Goal: Find specific page/section: Find specific page/section

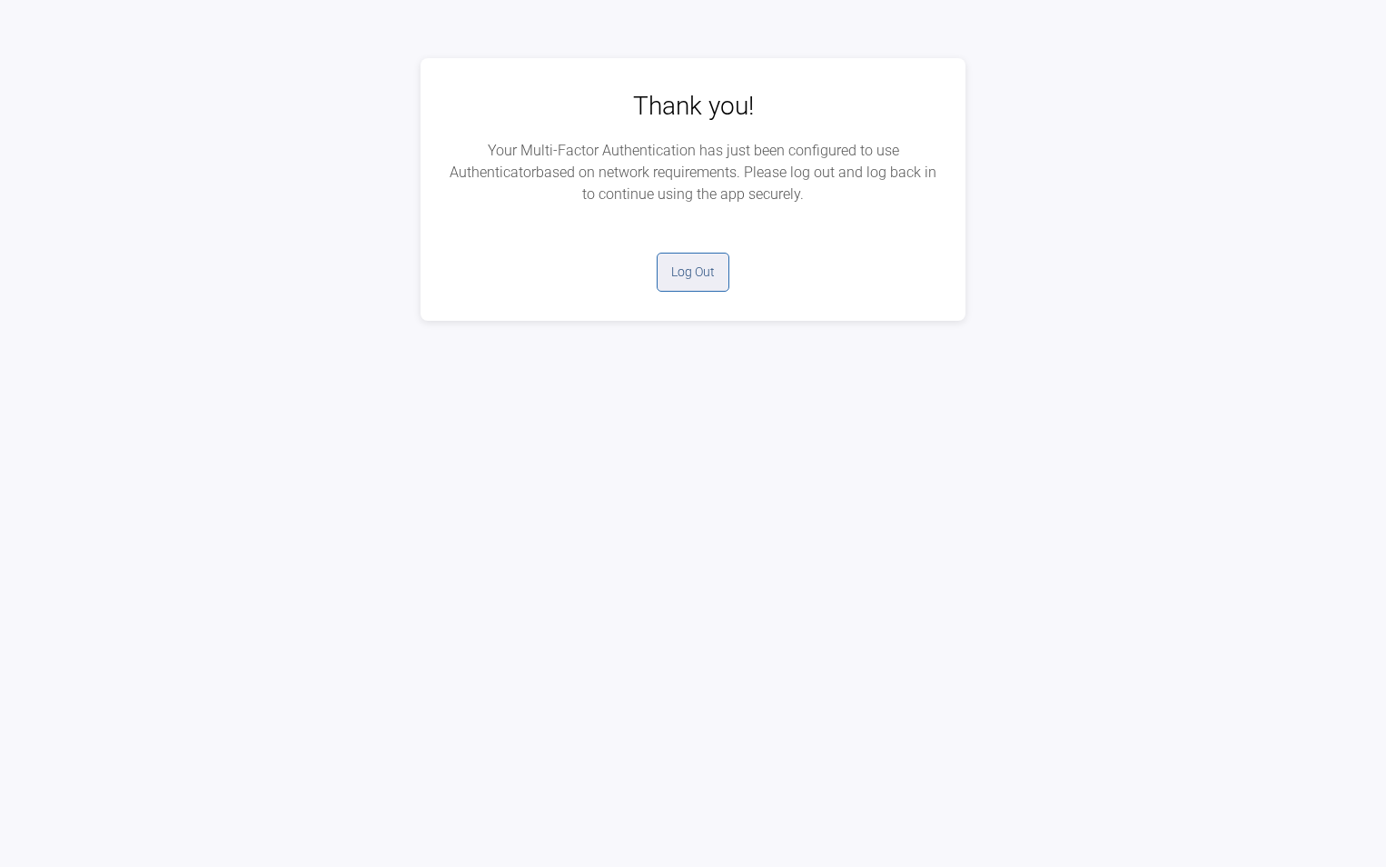
click at [684, 271] on button "Log Out" at bounding box center [693, 272] width 73 height 39
